Goal: Task Accomplishment & Management: Use online tool/utility

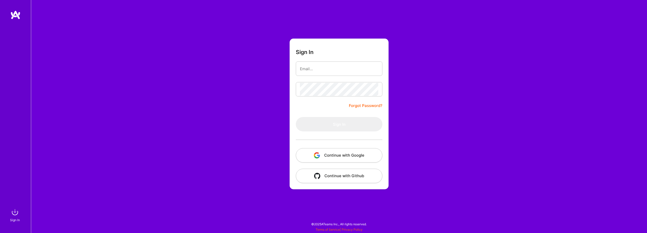
click at [381, 152] on button "Continue with Google" at bounding box center [339, 155] width 87 height 14
click at [340, 154] on button "Continue with Google" at bounding box center [339, 155] width 87 height 14
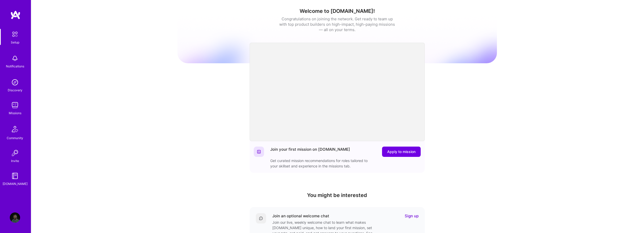
click at [17, 104] on img at bounding box center [15, 105] width 10 height 10
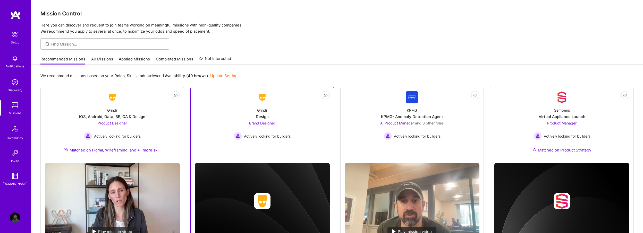
scroll to position [1, 0]
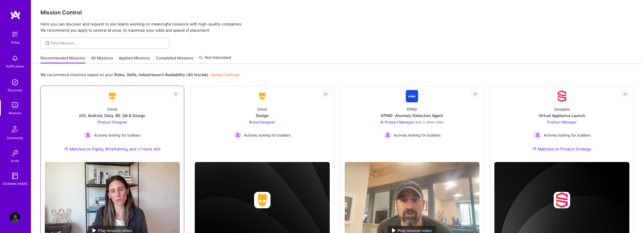
click at [171, 129] on div "Grindr iOS, Android, Data, BE, QA & Design Product Designer Actively looking fo…" at bounding box center [112, 131] width 135 height 56
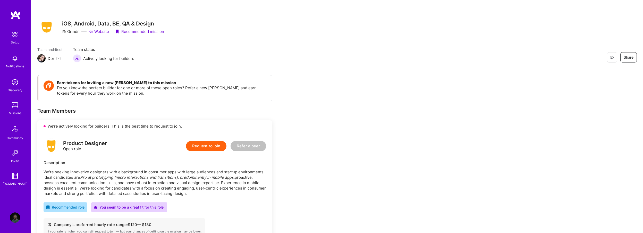
click at [97, 31] on link "Website" at bounding box center [99, 31] width 20 height 5
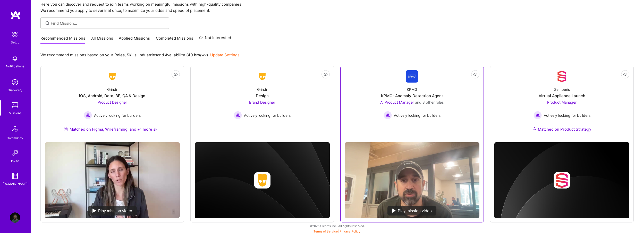
scroll to position [23, 0]
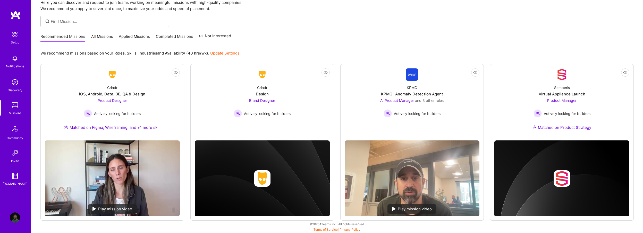
click at [135, 36] on link "Applied Missions" at bounding box center [134, 38] width 31 height 9
